Goal: Information Seeking & Learning: Learn about a topic

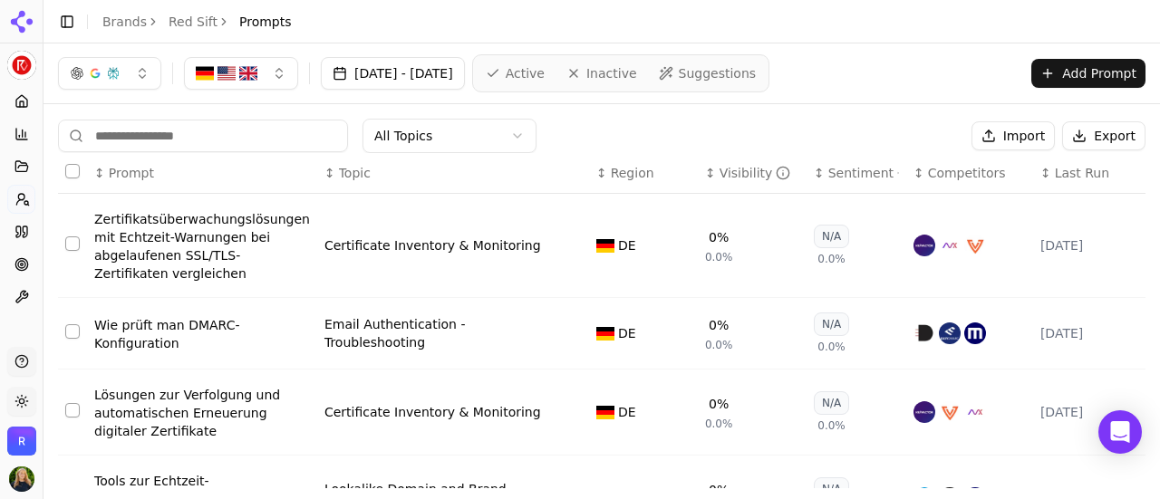
click at [172, 28] on link "Red Sift" at bounding box center [193, 22] width 49 height 18
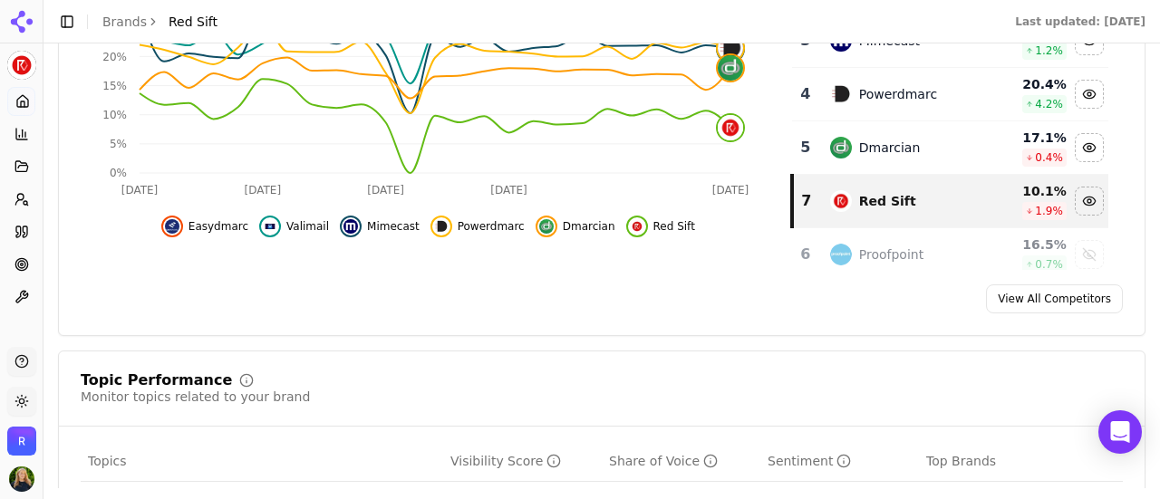
scroll to position [754, 0]
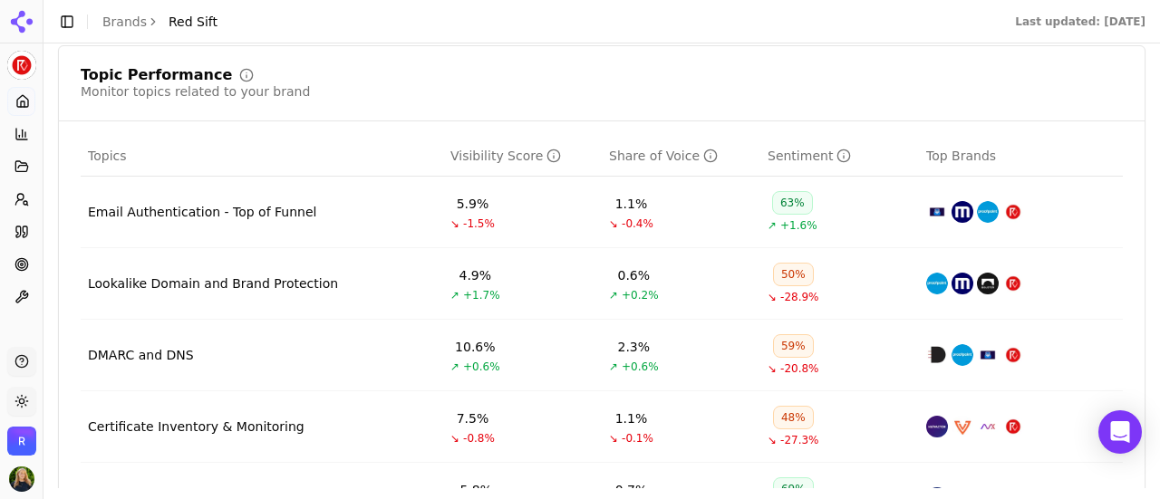
click at [232, 220] on td "Email Authentication - Top of Funnel" at bounding box center [262, 213] width 363 height 72
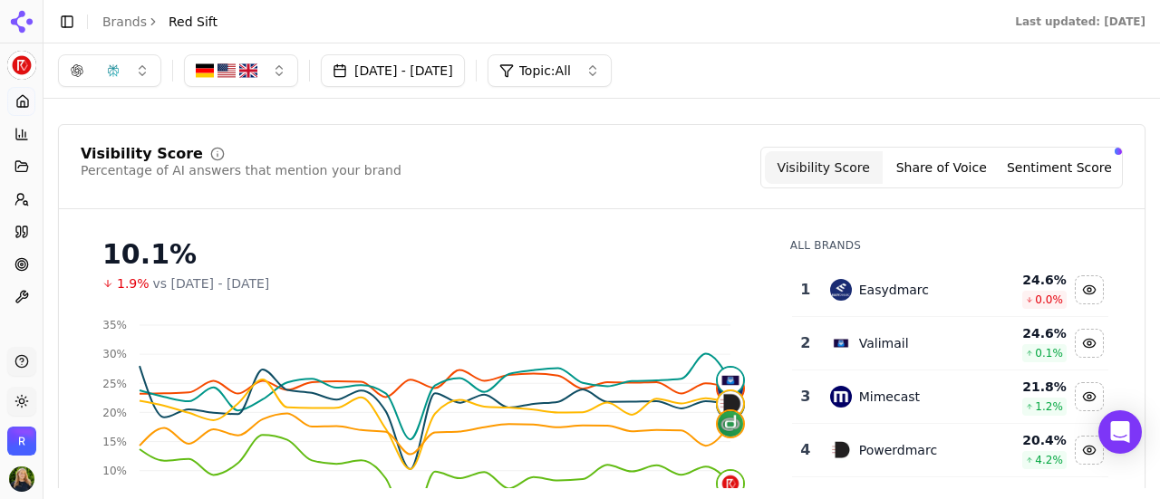
scroll to position [0, 0]
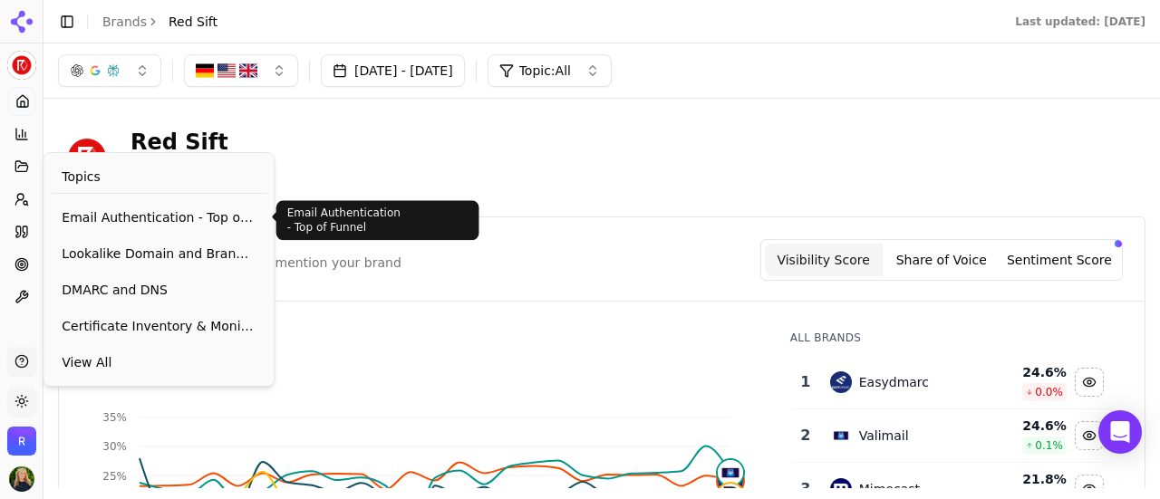
click at [155, 212] on span "Email Authentication - Top of Funnel" at bounding box center [159, 217] width 194 height 18
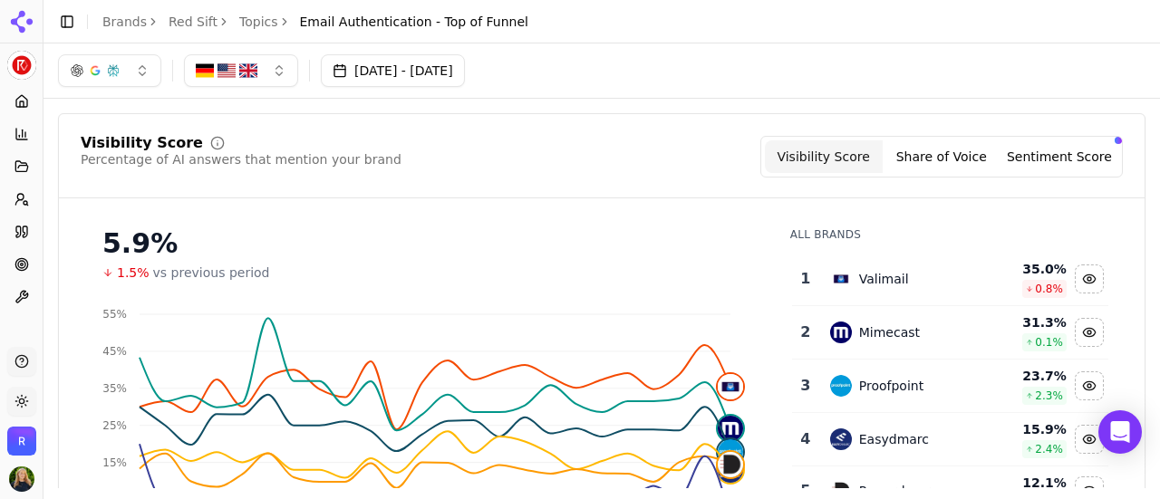
click at [450, 77] on button "[DATE] - [DATE]" at bounding box center [393, 70] width 144 height 33
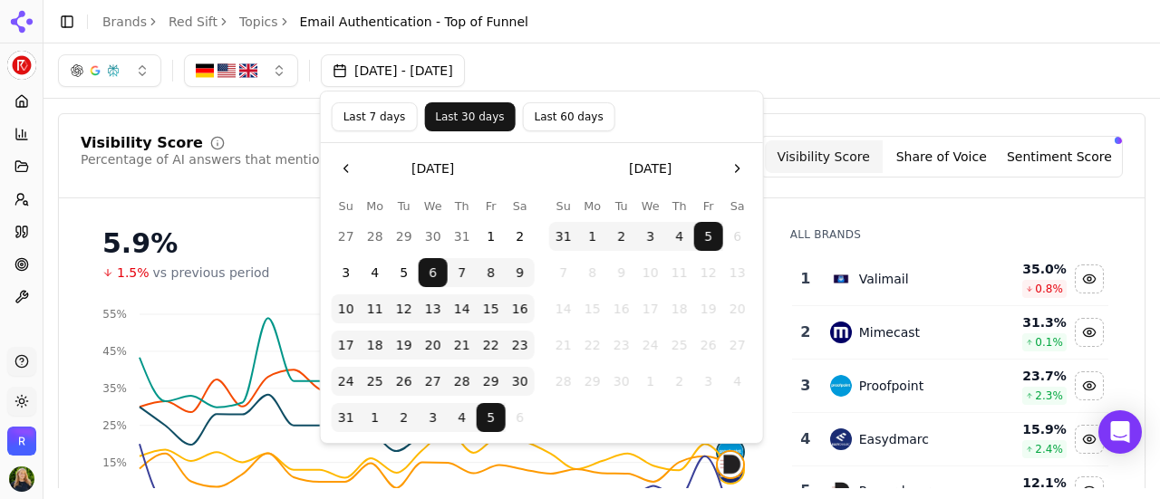
click at [440, 115] on button "Last 30 days" at bounding box center [469, 116] width 91 height 29
click at [499, 229] on button "1" at bounding box center [491, 236] width 29 height 29
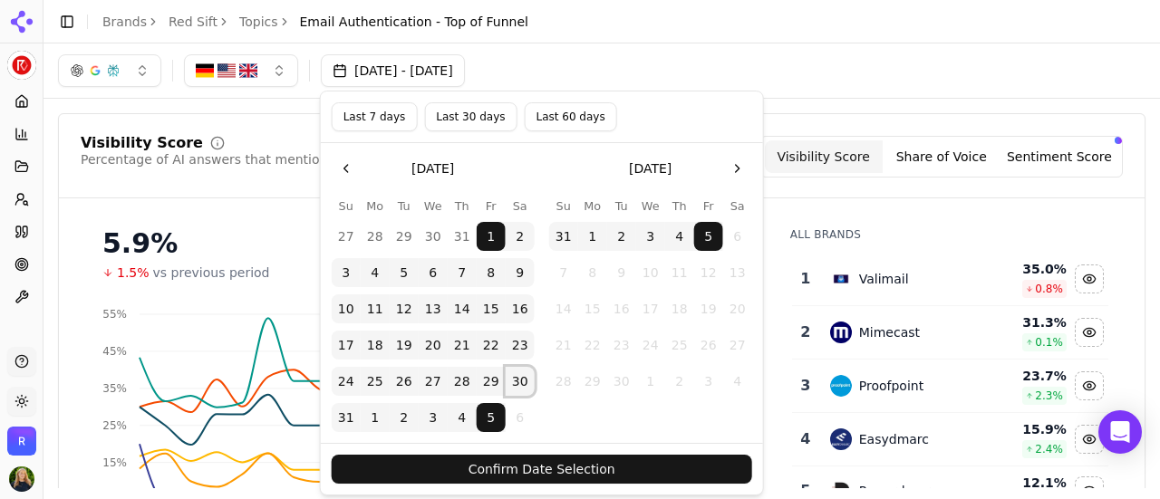
click at [517, 385] on button "30" at bounding box center [520, 381] width 29 height 29
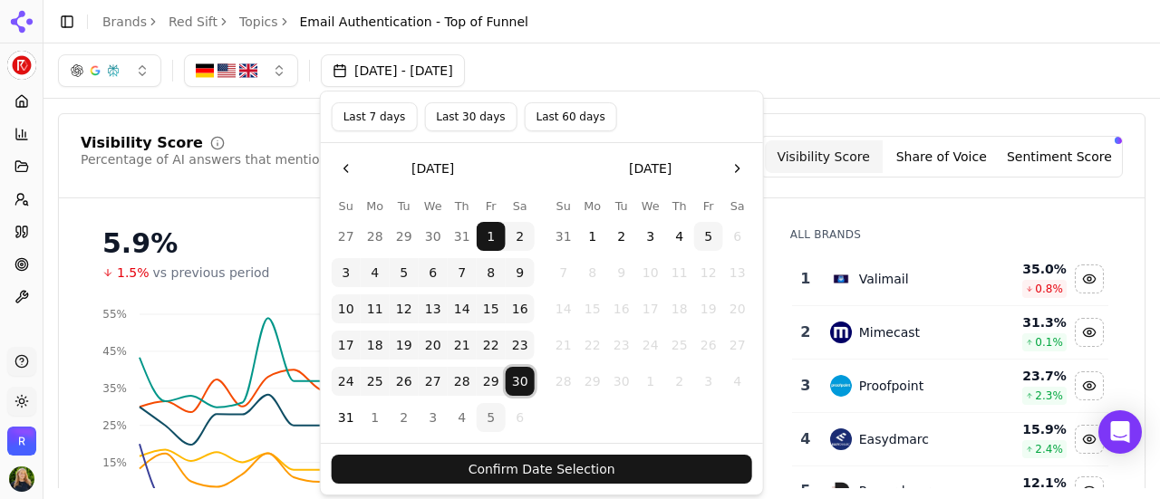
click at [564, 464] on button "Confirm Date Selection" at bounding box center [542, 469] width 421 height 29
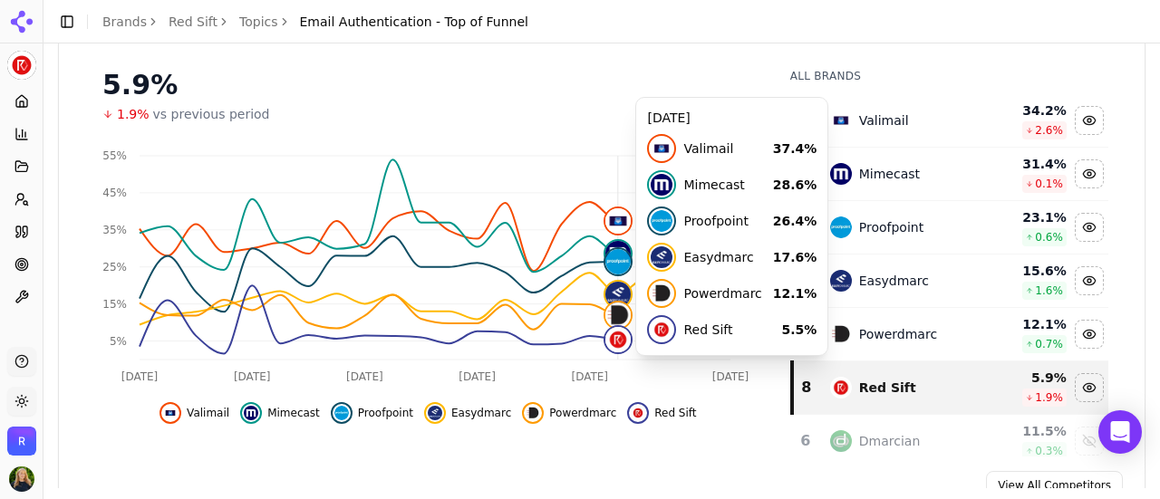
scroll to position [170, 0]
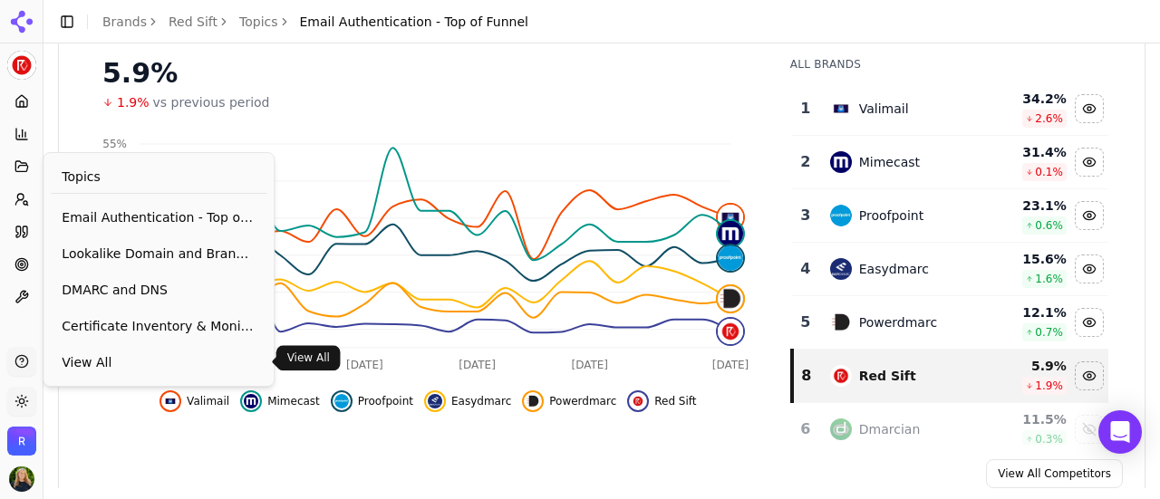
click at [113, 356] on span "View All" at bounding box center [159, 363] width 194 height 18
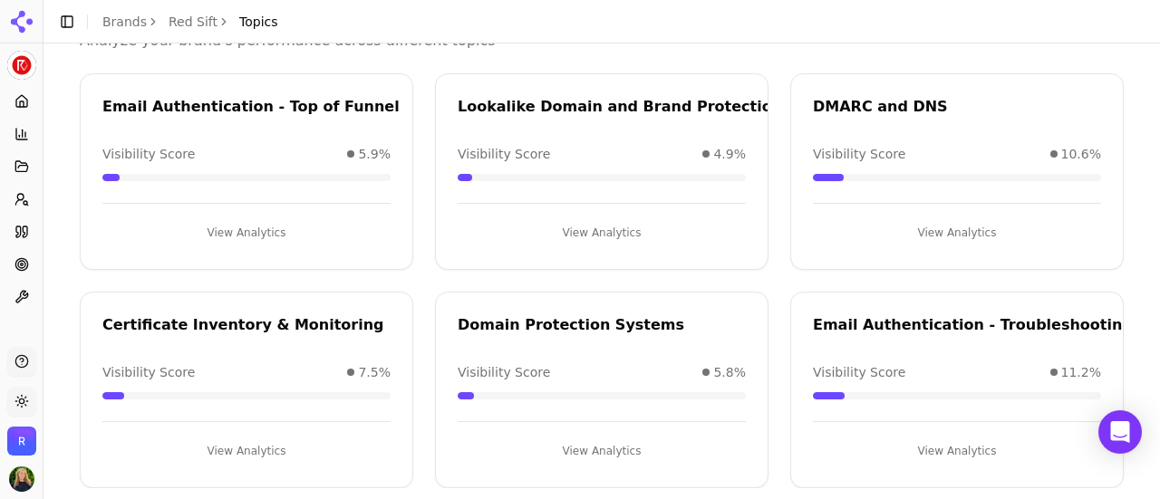
scroll to position [115, 0]
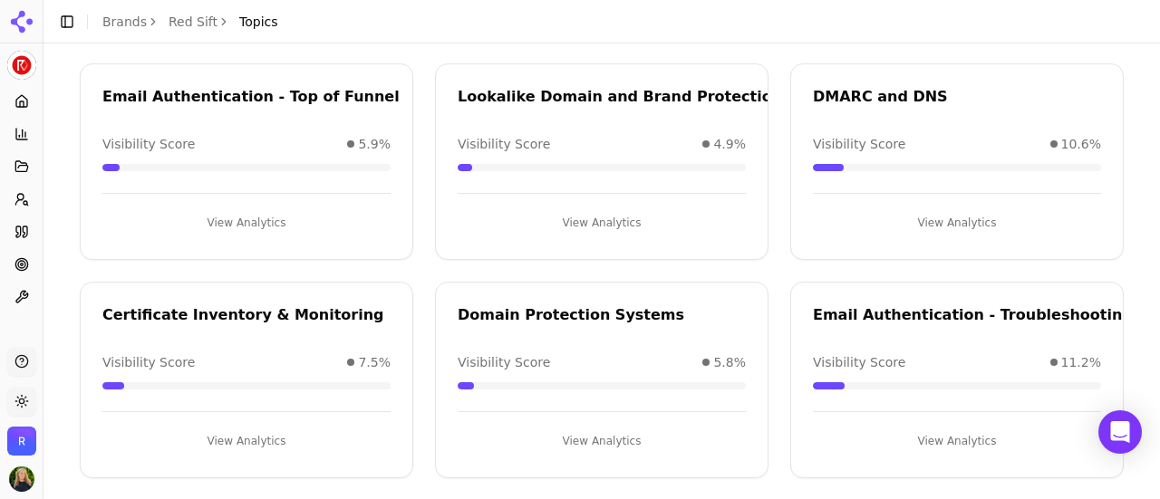
click at [875, 324] on div "Email Authentication - Troubleshooting" at bounding box center [957, 318] width 332 height 27
click at [939, 429] on button "View Analytics" at bounding box center [957, 441] width 288 height 29
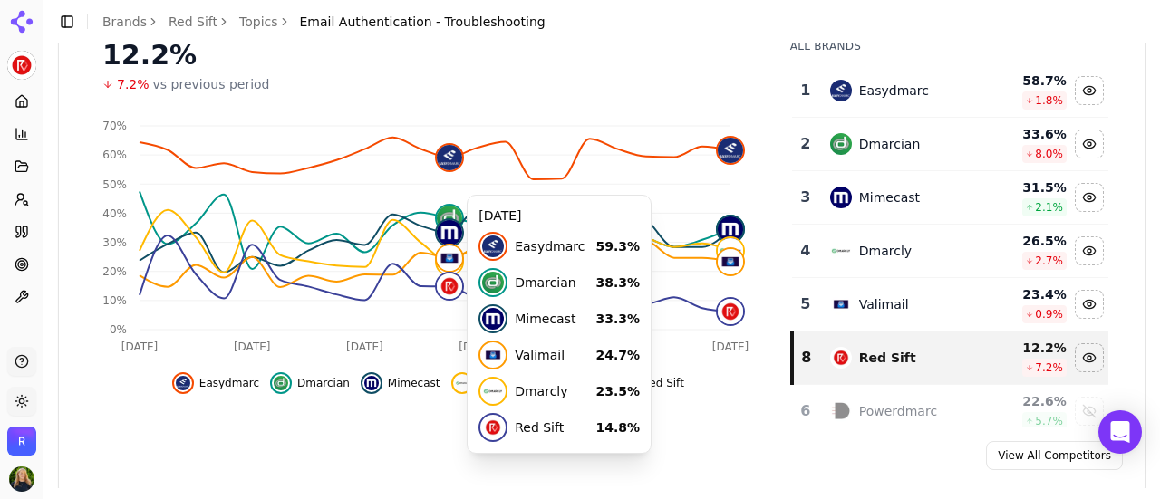
scroll to position [140, 0]
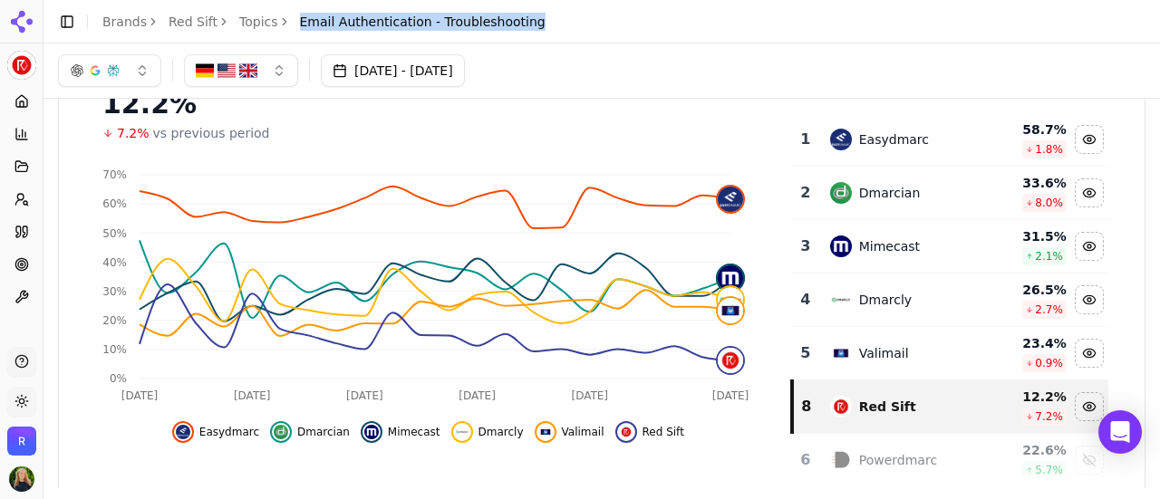
drag, startPoint x: 529, startPoint y: 19, endPoint x: 286, endPoint y: 27, distance: 243.1
click at [286, 27] on header "Toggle Sidebar Brands Red Sift Topics Email Authentication - Troubleshooting" at bounding box center [602, 22] width 1117 height 44
copy span "Email Authentication - Troubleshooting"
drag, startPoint x: 559, startPoint y: 424, endPoint x: 570, endPoint y: 419, distance: 12.2
click at [570, 421] on button "Valimail" at bounding box center [570, 432] width 70 height 22
